Goal: Task Accomplishment & Management: Complete application form

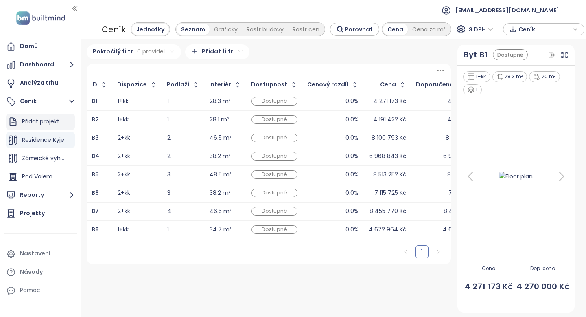
click at [40, 122] on div "Přidat projekt" at bounding box center [40, 121] width 37 height 10
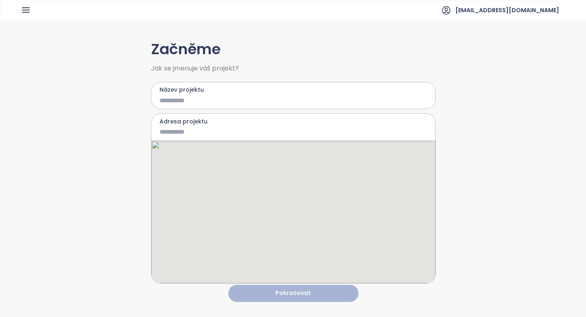
click at [248, 103] on input "Název projektu" at bounding box center [288, 100] width 256 height 10
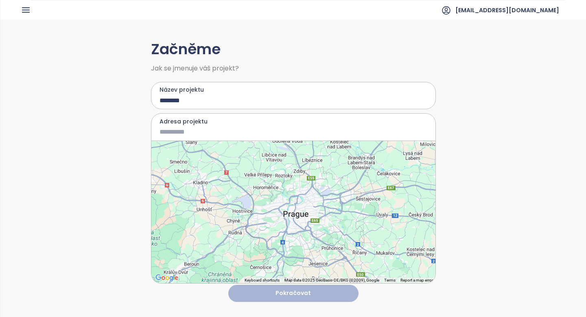
type input "********"
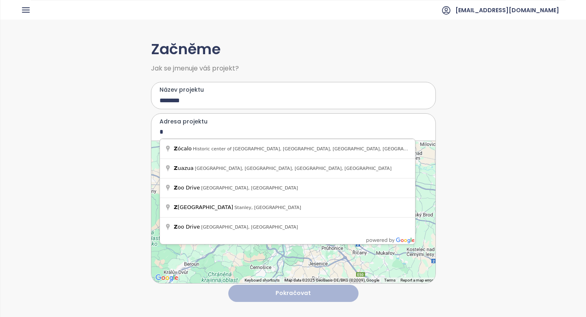
type input "*"
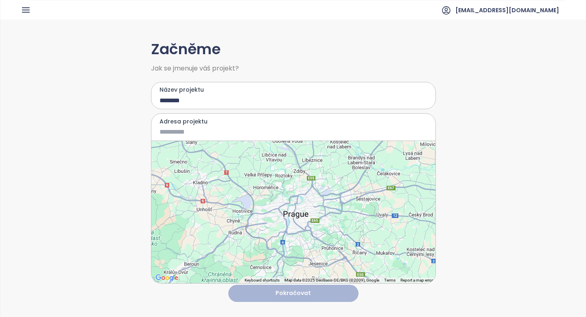
click at [198, 99] on input "********" at bounding box center [288, 100] width 256 height 10
type input "********"
click at [193, 134] on input "Adresa projektu" at bounding box center [288, 132] width 256 height 10
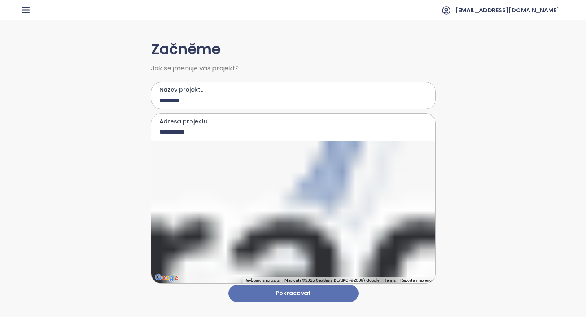
type input "**********"
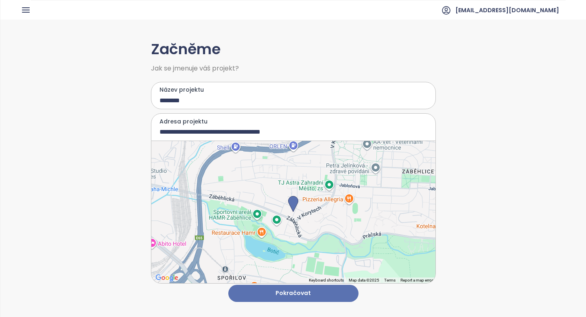
click at [172, 102] on input "********" at bounding box center [288, 100] width 256 height 10
type input "********"
click at [280, 294] on button "Pokračovat" at bounding box center [293, 294] width 130 height 18
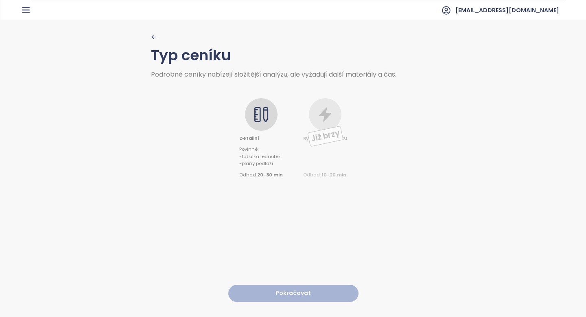
click at [260, 115] on icon at bounding box center [261, 114] width 16 height 16
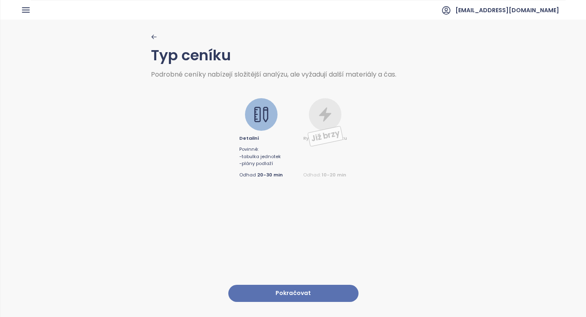
click at [286, 296] on button "Pokračovat" at bounding box center [293, 294] width 130 height 18
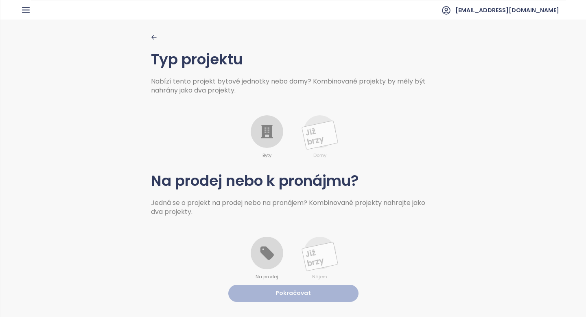
click at [267, 151] on div "Byty" at bounding box center [267, 137] width 33 height 44
click at [263, 255] on icon at bounding box center [267, 253] width 16 height 16
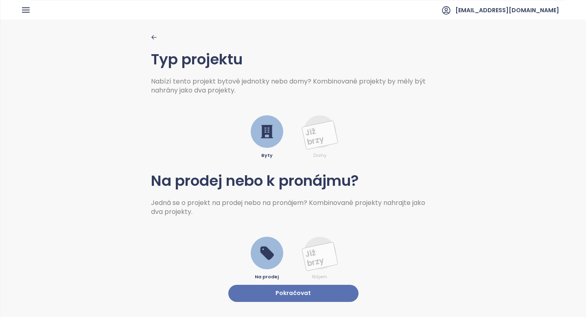
click at [277, 295] on button "Pokračovat" at bounding box center [293, 294] width 130 height 18
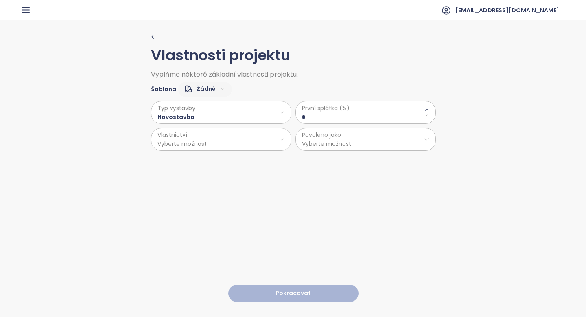
click at [318, 121] on \(\%\) "*" at bounding box center [365, 116] width 127 height 9
click at [249, 113] on html "Domů Dashboard Analýza trhu Ceník Reporty Projekty Nastavení Návody Pomoc neste…" at bounding box center [293, 158] width 586 height 317
click at [223, 146] on span "Rekonstrukce" at bounding box center [222, 143] width 136 height 11
click at [325, 117] on \(\%\) "*" at bounding box center [365, 116] width 127 height 9
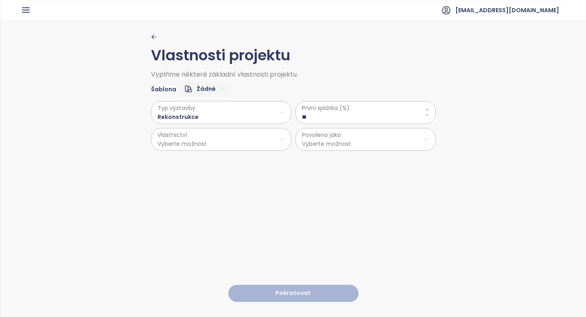
type \(\%\) "**"
click at [229, 144] on html "Domů Dashboard Analýza trhu Ceník Reporty Projekty Nastavení Návody Pomoc neste…" at bounding box center [293, 158] width 586 height 317
click at [217, 161] on span "Osobní" at bounding box center [222, 159] width 136 height 11
click at [340, 143] on html "Domů Dashboard Analýza trhu Ceník Reporty Projekty Nastavení Návody Pomoc neste…" at bounding box center [293, 158] width 586 height 317
click at [336, 156] on span "Byty" at bounding box center [366, 159] width 136 height 11
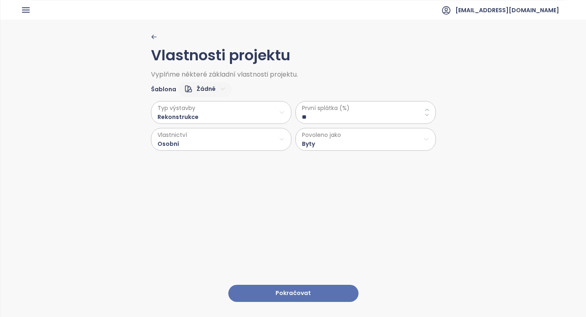
click at [290, 294] on button "Pokračovat" at bounding box center [293, 294] width 130 height 18
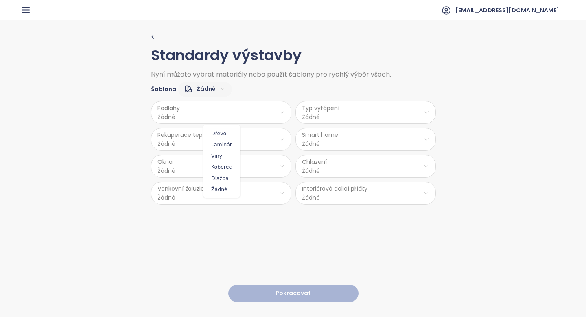
click at [242, 115] on html "Domů Dashboard Analýza trhu Ceník Reporty Projekty Nastavení Návody Pomoc neste…" at bounding box center [293, 158] width 586 height 317
click at [229, 157] on span "Vinyl" at bounding box center [221, 155] width 33 height 11
click at [325, 110] on html "Domů Dashboard Analýza trhu Ceník Reporty Projekty Nastavení Návody Pomoc neste…" at bounding box center [293, 158] width 586 height 317
click at [369, 134] on span "Podlahové topení" at bounding box center [367, 133] width 56 height 11
click at [259, 142] on html "Domů Dashboard Analýza trhu Ceník Reporty Projekty Nastavení Návody Pomoc neste…" at bounding box center [293, 158] width 586 height 317
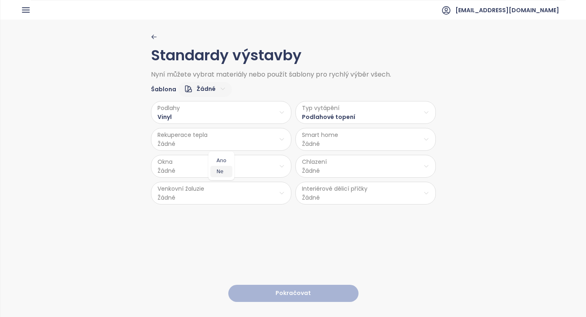
click at [224, 170] on span "Ne" at bounding box center [222, 171] width 22 height 11
click at [329, 132] on html "Domů Dashboard Analýza trhu Ceník Reporty Projekty Nastavení Návody Pomoc neste…" at bounding box center [293, 158] width 586 height 317
click at [372, 171] on span "Ne" at bounding box center [366, 171] width 22 height 11
click at [266, 165] on html "Domů Dashboard Analýza trhu Ceník Reporty Projekty Nastavení Návody Pomoc neste…" at bounding box center [293, 158] width 586 height 317
click at [218, 233] on span "PVC" at bounding box center [222, 231] width 43 height 11
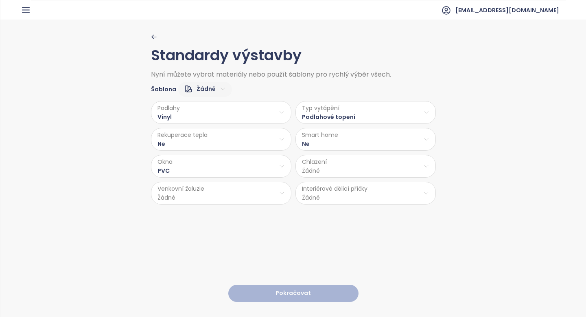
click at [335, 165] on html "Domů Dashboard Analýza trhu Ceník Reporty Projekty Nastavení Návody Pomoc neste…" at bounding box center [293, 158] width 586 height 317
click at [347, 232] on span "Žádné" at bounding box center [368, 231] width 68 height 11
click at [199, 192] on html "Domů Dashboard Analýza trhu Ceník Reporty Projekty Nastavení Návody Pomoc neste…" at bounding box center [293, 158] width 586 height 317
click at [217, 240] on span "Ne" at bounding box center [221, 236] width 33 height 11
click at [337, 189] on html "Domů Dashboard Analýza trhu Ceník Reporty Projekty Nastavení Návody Pomoc neste…" at bounding box center [293, 158] width 586 height 317
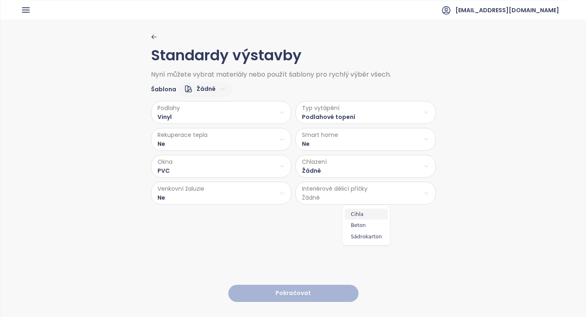
click at [360, 217] on span "Cihla" at bounding box center [366, 214] width 43 height 11
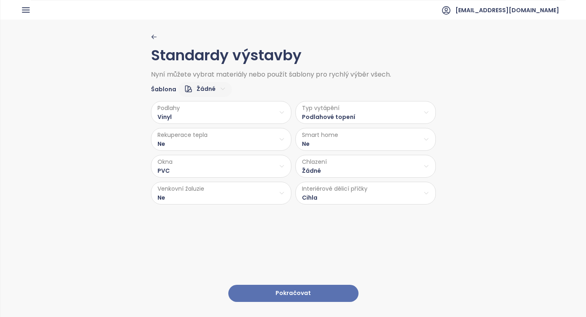
click at [276, 290] on button "Pokračovat" at bounding box center [293, 294] width 130 height 18
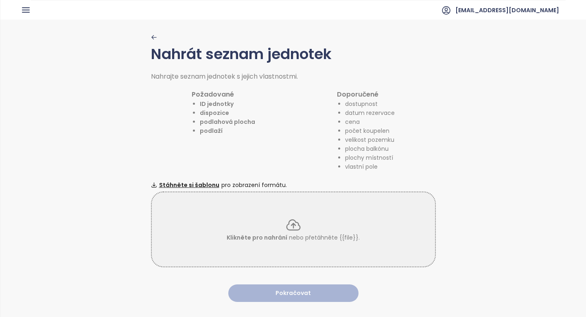
click at [154, 39] on icon "button" at bounding box center [154, 37] width 6 height 6
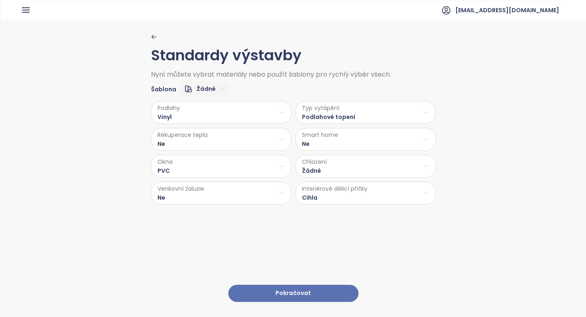
click at [329, 198] on html "Domů Dashboard Analýza trhu Ceník Reporty Projekty Nastavení Návody Pomoc neste…" at bounding box center [293, 158] width 586 height 317
click at [360, 235] on span "Sádrokarton" at bounding box center [366, 236] width 43 height 11
click at [322, 286] on button "Pokračovat" at bounding box center [293, 294] width 130 height 18
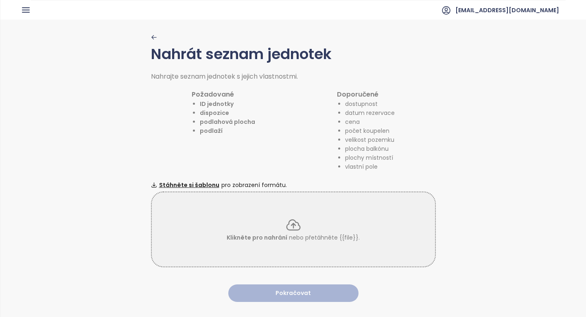
click at [305, 236] on p "Klikněte pro nahrání nebo přetáhněte {{file}}." at bounding box center [293, 237] width 133 height 9
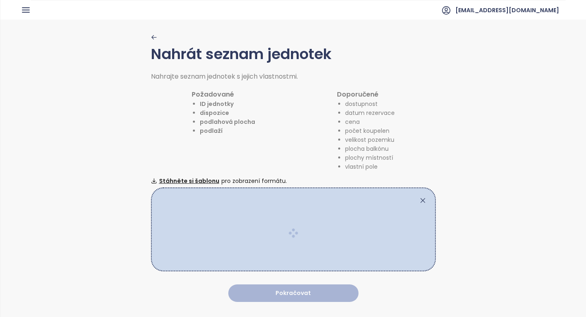
click at [425, 198] on icon at bounding box center [423, 200] width 4 height 4
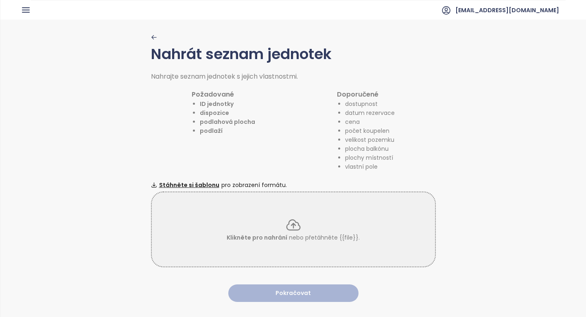
click at [310, 258] on div "Klikněte pro nahrání nebo přetáhněte {{file}}." at bounding box center [293, 229] width 285 height 76
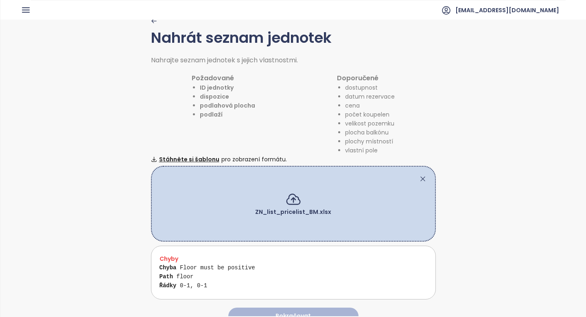
scroll to position [23, 0]
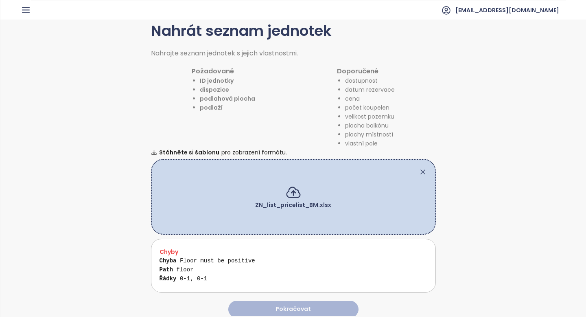
click at [424, 168] on icon at bounding box center [423, 172] width 8 height 8
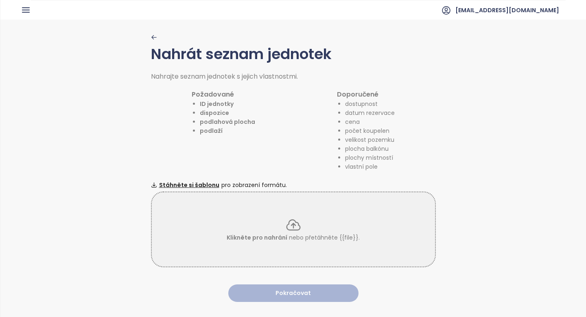
scroll to position [0, 0]
click at [303, 220] on div "Klikněte pro nahrání nebo přetáhněte {{file}}." at bounding box center [293, 229] width 283 height 25
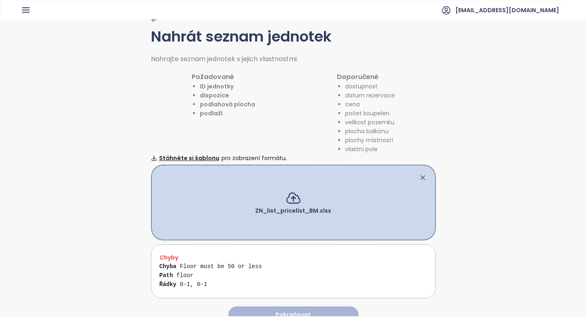
scroll to position [25, 0]
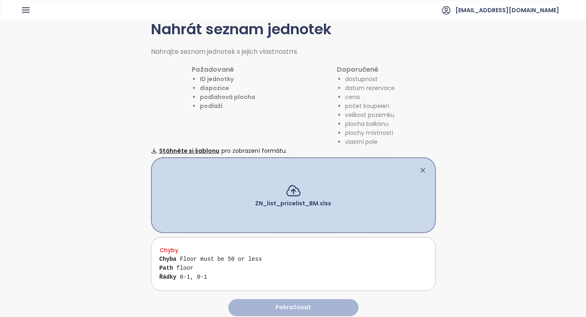
click at [421, 169] on icon at bounding box center [423, 170] width 8 height 8
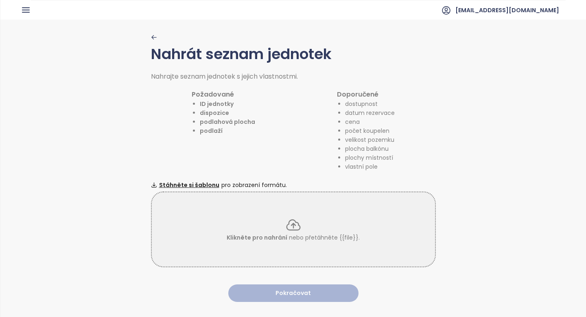
scroll to position [0, 0]
click at [326, 228] on div "Klikněte pro nahrání nebo přetáhněte {{file}}." at bounding box center [293, 229] width 283 height 25
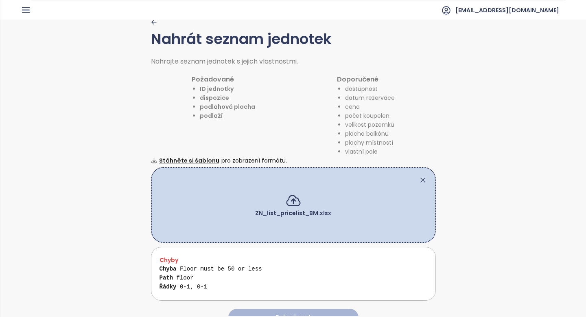
scroll to position [25, 0]
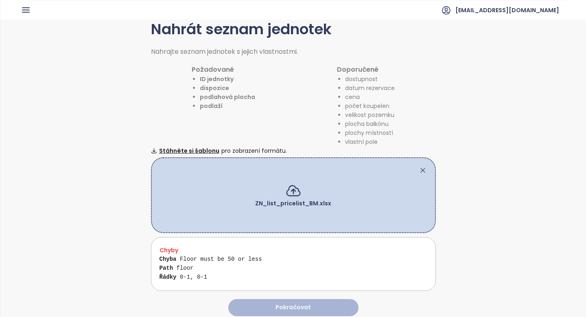
click at [424, 171] on icon at bounding box center [423, 170] width 4 height 4
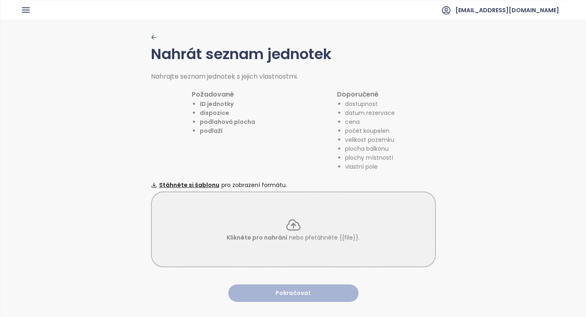
scroll to position [0, 0]
click at [154, 37] on icon "button" at bounding box center [153, 37] width 4 height 4
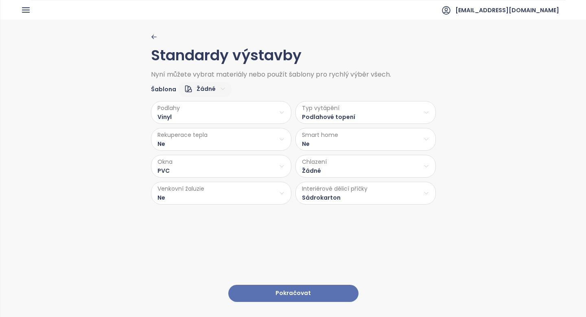
click at [296, 296] on button "Pokračovat" at bounding box center [293, 294] width 130 height 18
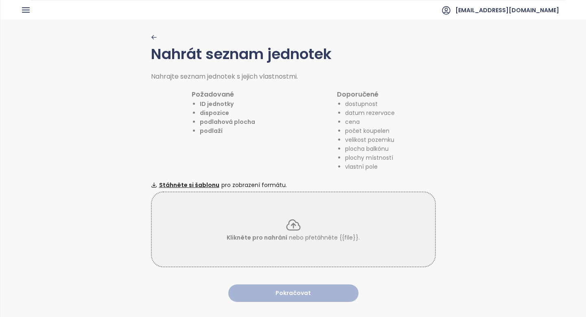
click at [302, 244] on div "Klikněte pro nahrání nebo přetáhněte {{file}}." at bounding box center [293, 229] width 285 height 76
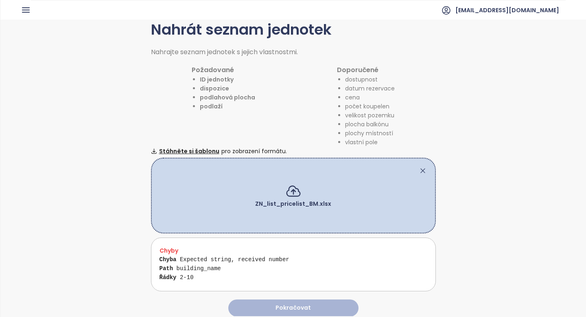
scroll to position [25, 0]
click at [425, 167] on icon at bounding box center [423, 170] width 8 height 8
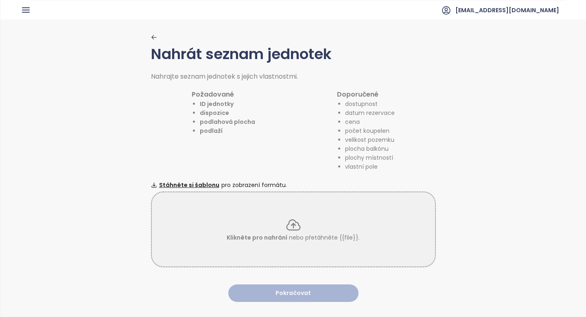
scroll to position [0, 0]
click at [310, 233] on p "Klikněte pro nahrání nebo přetáhněte {{file}}." at bounding box center [293, 237] width 133 height 9
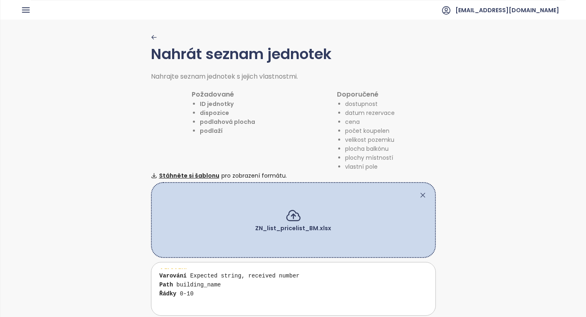
scroll to position [25, 0]
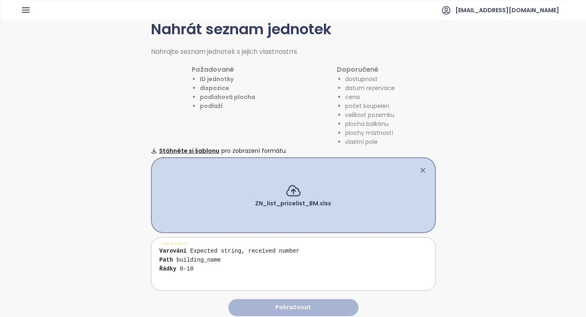
click at [424, 172] on icon at bounding box center [423, 170] width 8 height 8
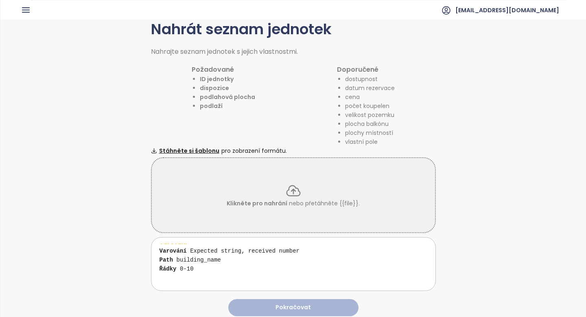
scroll to position [0, 0]
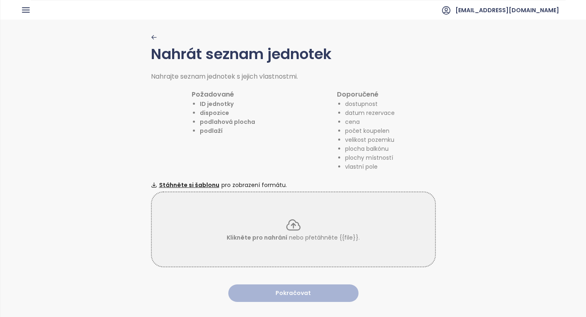
click at [149, 37] on div "Nahrát seznam jednotek Nahrajte seznam jednotek s jejich vlastnostmi. Požadovan…" at bounding box center [293, 168] width 586 height 296
click at [155, 36] on icon "button" at bounding box center [154, 37] width 6 height 6
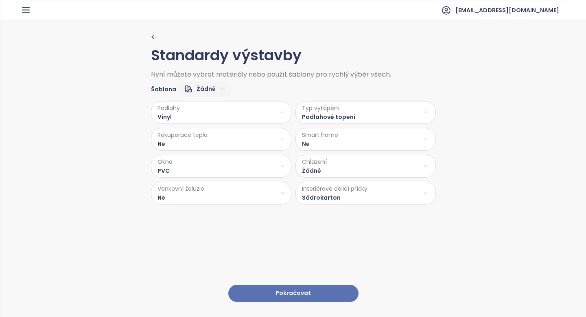
click at [280, 290] on button "Pokračovat" at bounding box center [293, 294] width 130 height 18
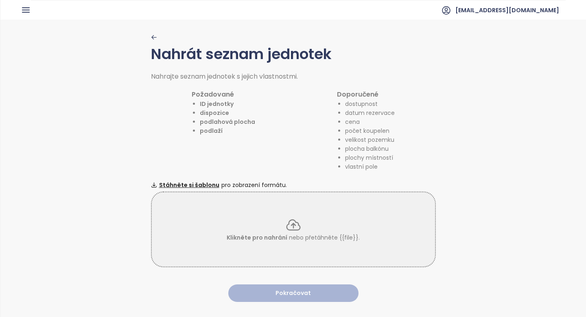
click at [287, 235] on p "Klikněte pro nahrání nebo přetáhněte {{file}}." at bounding box center [293, 237] width 133 height 9
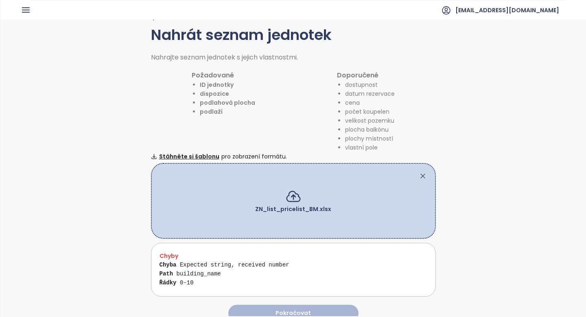
scroll to position [19, 0]
click at [424, 177] on icon at bounding box center [423, 176] width 8 height 8
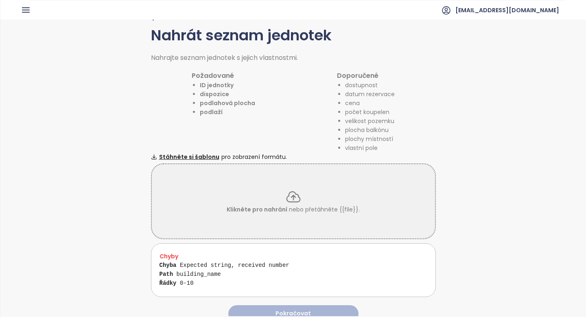
click at [422, 175] on div "Nahrát seznam jednotek Nahrajte seznam jednotek s jejich vlastnostmi. Požadovan…" at bounding box center [293, 149] width 285 height 296
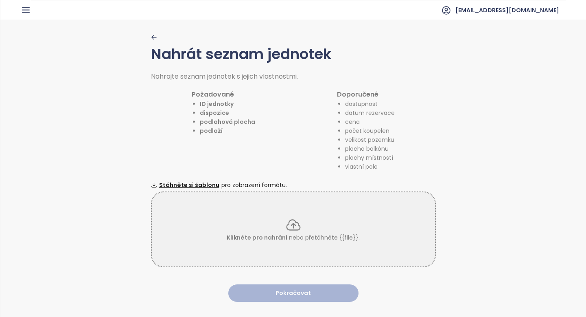
scroll to position [0, 0]
click at [288, 230] on icon at bounding box center [293, 225] width 16 height 16
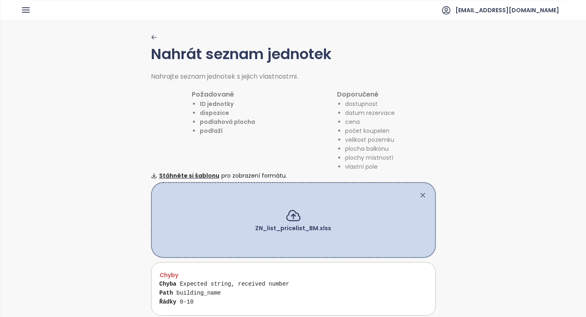
click at [420, 193] on icon at bounding box center [423, 195] width 8 height 8
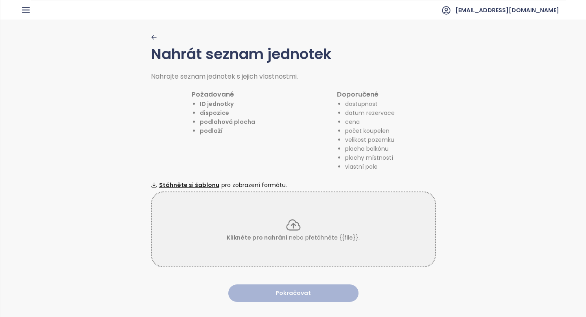
click at [154, 37] on icon "button" at bounding box center [154, 37] width 6 height 6
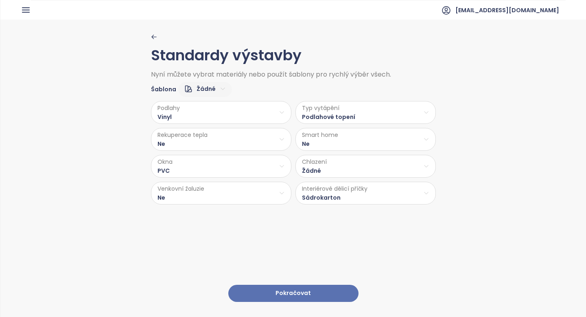
click at [308, 300] on button "Pokračovat" at bounding box center [293, 294] width 130 height 18
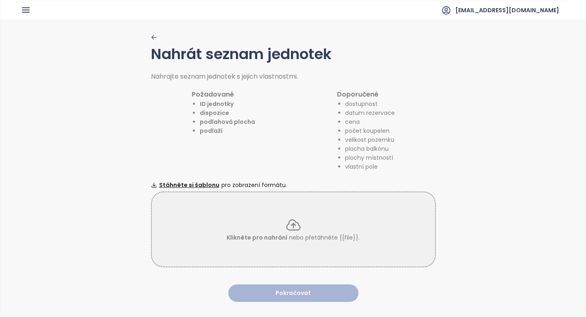
click at [295, 220] on icon at bounding box center [293, 225] width 13 height 10
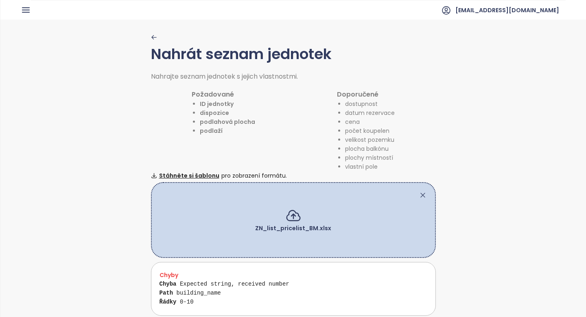
click at [424, 195] on icon at bounding box center [423, 195] width 8 height 8
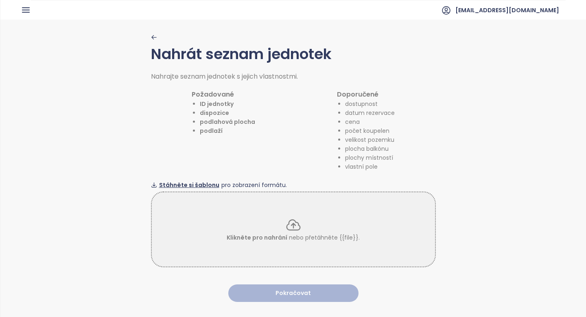
click at [182, 184] on span "Stáhněte si šablonu" at bounding box center [189, 184] width 60 height 9
click at [226, 212] on div "Klikněte pro nahrání nebo přetáhněte {{file}}." at bounding box center [293, 229] width 285 height 76
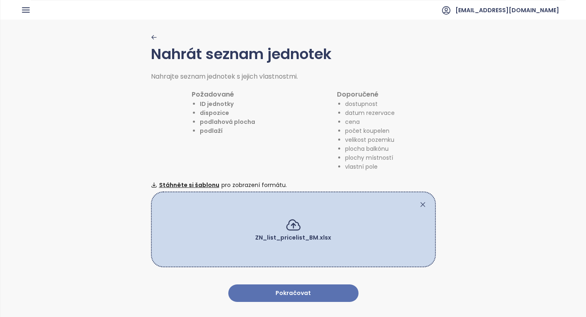
click at [327, 292] on button "Pokračovat" at bounding box center [293, 293] width 130 height 18
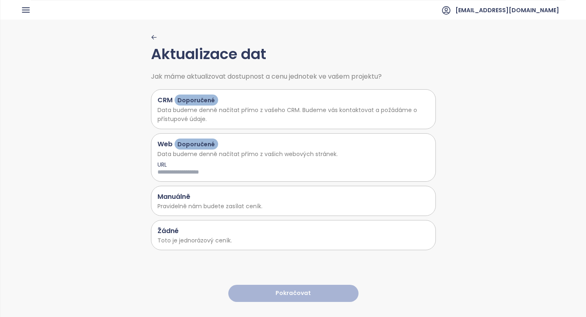
click at [321, 239] on p "Toto je jednorázový ceník." at bounding box center [294, 240] width 272 height 9
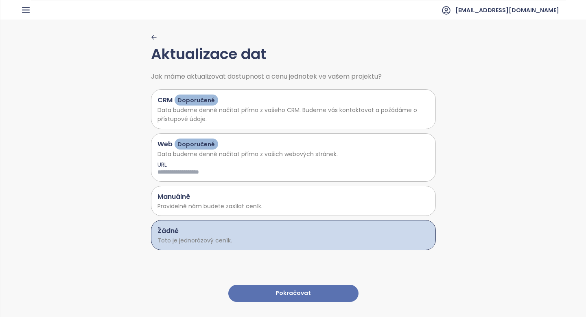
click at [305, 290] on button "Pokračovat" at bounding box center [293, 294] width 130 height 18
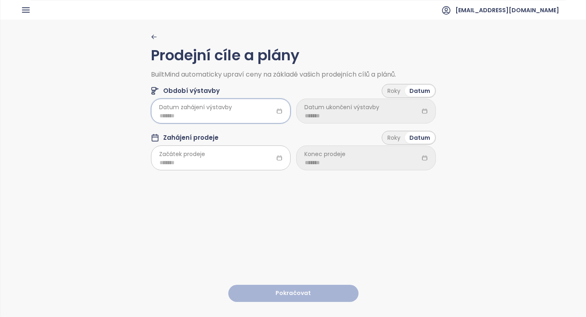
click at [250, 119] on input at bounding box center [221, 115] width 123 height 9
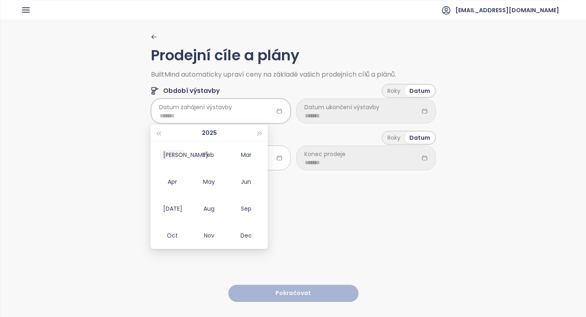
type input "*******"
click at [158, 132] on span "button" at bounding box center [158, 134] width 4 height 4
type input "*******"
click at [242, 207] on div "Sep" at bounding box center [246, 209] width 24 height 10
type input "*******"
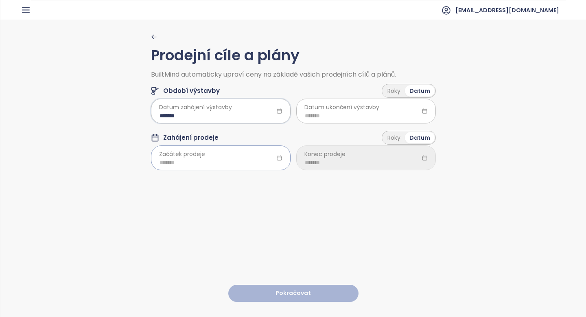
click at [232, 165] on input at bounding box center [221, 162] width 123 height 9
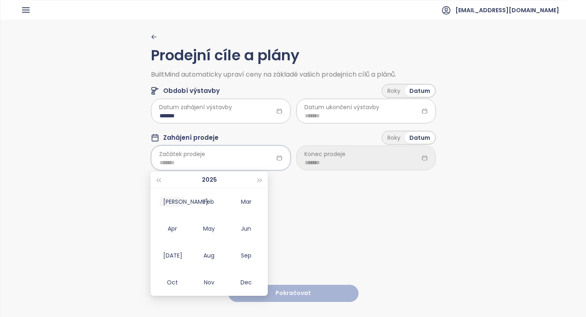
type input "*******"
click at [170, 197] on div "Jan" at bounding box center [172, 202] width 24 height 10
type input "*******"
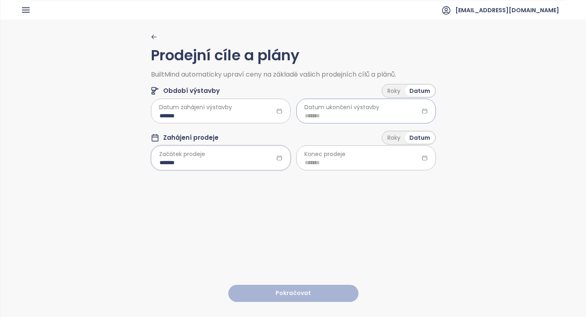
click at [325, 118] on input at bounding box center [366, 115] width 123 height 9
click at [360, 182] on div "May" at bounding box center [354, 182] width 24 height 10
type input "*******"
click at [334, 162] on input at bounding box center [366, 162] width 123 height 9
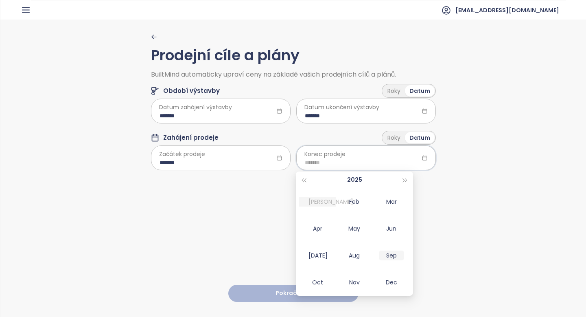
click at [393, 256] on div "Sep" at bounding box center [392, 255] width 24 height 10
type input "*******"
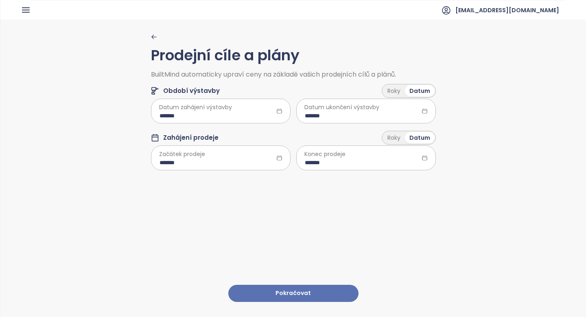
click at [297, 294] on button "Pokračovat" at bounding box center [293, 294] width 130 height 18
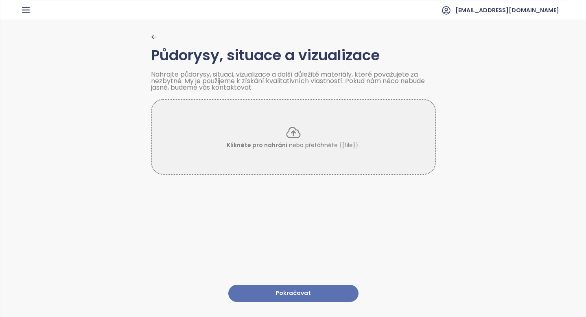
click at [297, 294] on button "Pokračovat" at bounding box center [293, 294] width 130 height 18
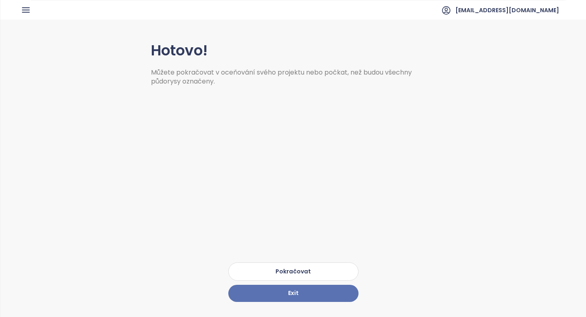
click at [310, 272] on button "Pokračovat" at bounding box center [293, 271] width 130 height 18
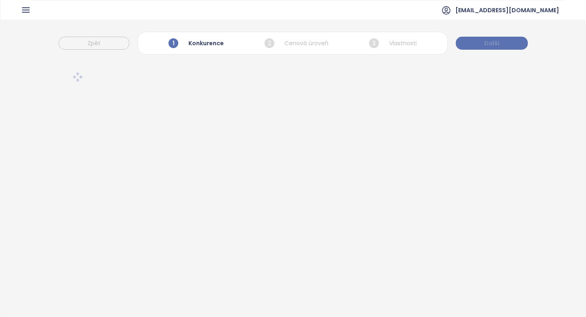
click at [503, 42] on button "Další" at bounding box center [492, 43] width 72 height 13
click at [507, 46] on button "Další" at bounding box center [492, 43] width 72 height 13
click at [469, 41] on button "Další" at bounding box center [493, 43] width 72 height 13
click at [471, 43] on button "Další" at bounding box center [493, 43] width 72 height 13
click at [493, 45] on span "Další" at bounding box center [493, 43] width 15 height 9
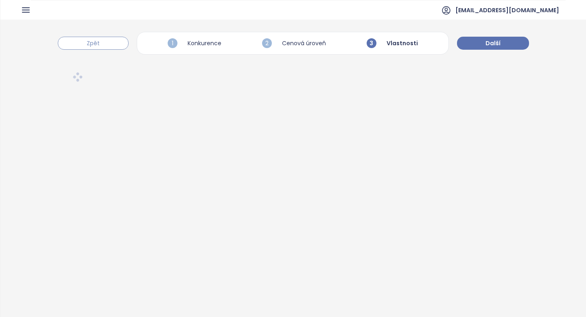
click at [105, 46] on button "Zpět" at bounding box center [93, 43] width 71 height 13
click at [505, 40] on button "Další" at bounding box center [492, 43] width 72 height 13
click at [103, 42] on button "Zpět" at bounding box center [93, 43] width 71 height 13
click at [94, 49] on button "Zpět" at bounding box center [94, 43] width 71 height 13
click at [488, 39] on span "Další" at bounding box center [492, 43] width 15 height 9
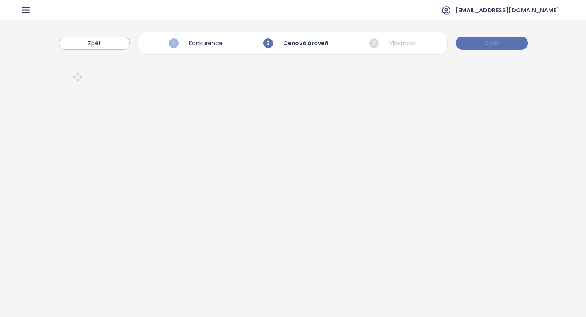
click at [488, 39] on span "Další" at bounding box center [492, 43] width 15 height 9
click at [498, 47] on span "Další" at bounding box center [493, 43] width 15 height 9
click at [488, 43] on span "Další" at bounding box center [493, 43] width 15 height 9
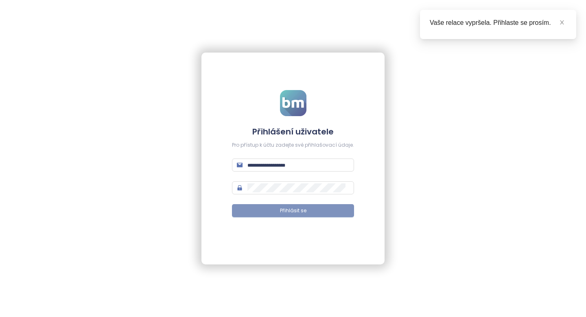
type input "**********"
click at [264, 211] on button "Přihlásit se" at bounding box center [293, 210] width 122 height 13
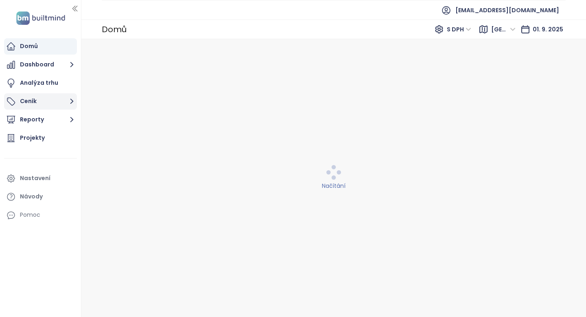
click at [61, 104] on button "Ceník" at bounding box center [40, 101] width 73 height 16
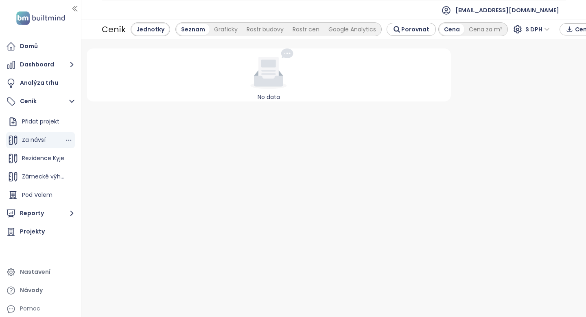
click at [46, 141] on div "Za návsí" at bounding box center [40, 140] width 69 height 16
click at [37, 162] on span "Rezidence Kyje" at bounding box center [43, 158] width 42 height 8
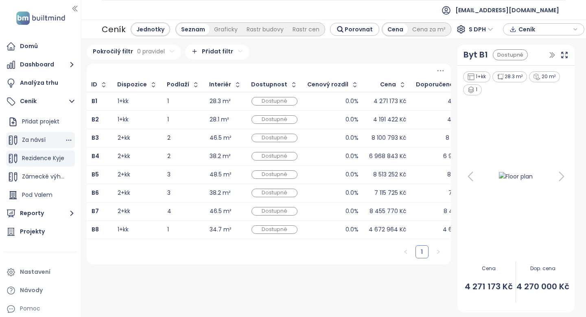
click at [48, 140] on div "Za návsí" at bounding box center [40, 140] width 69 height 16
